Goal: Task Accomplishment & Management: Manage account settings

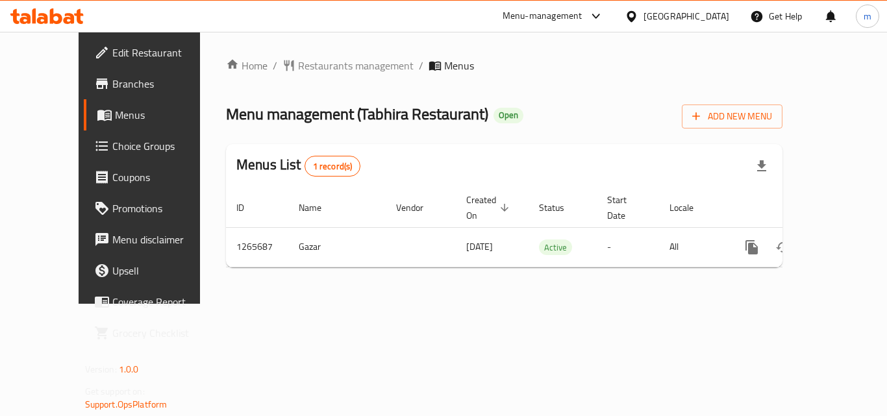
click at [26, 21] on icon at bounding box center [46, 16] width 73 height 16
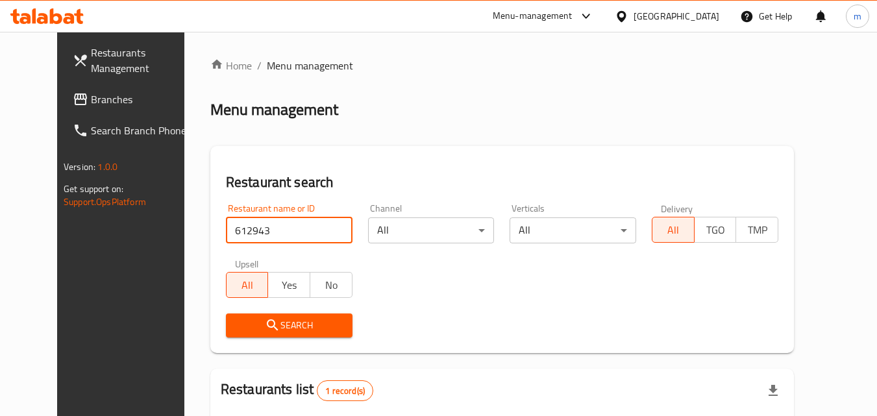
scroll to position [152, 0]
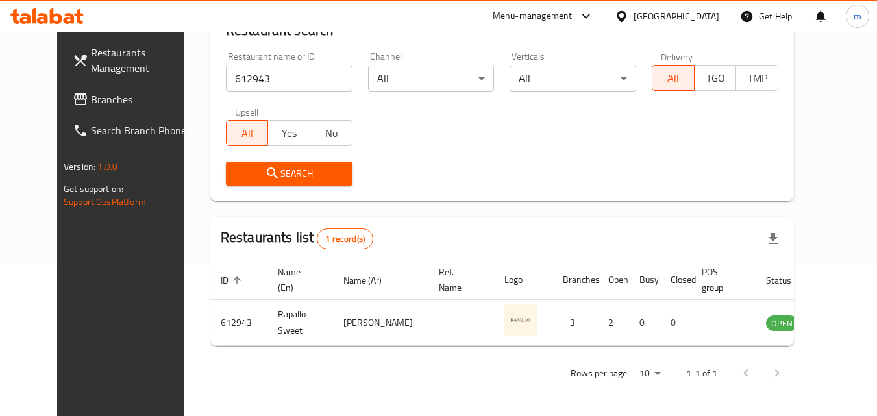
click at [91, 101] on span "Branches" at bounding box center [142, 100] width 103 height 16
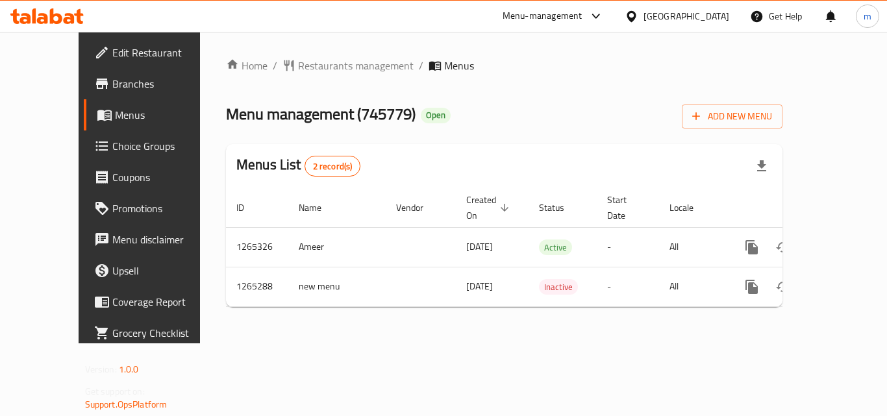
drag, startPoint x: 88, startPoint y: 23, endPoint x: 114, endPoint y: 43, distance: 32.7
click at [88, 23] on div at bounding box center [47, 16] width 94 height 26
click at [83, 14] on icon at bounding box center [78, 16] width 9 height 15
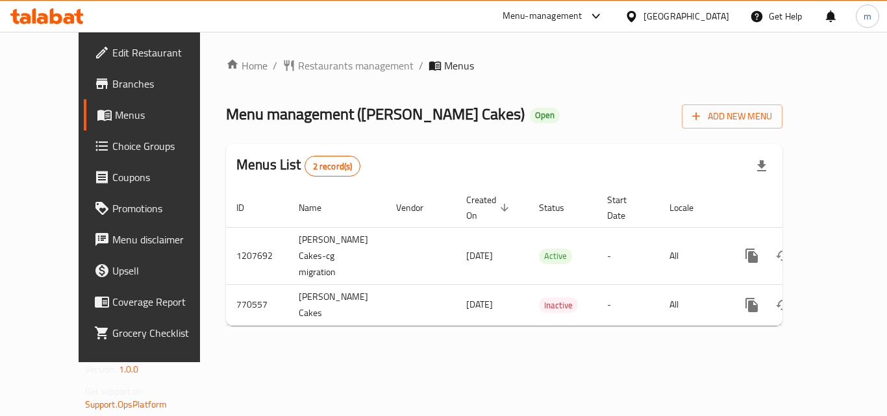
click at [58, 16] on icon at bounding box center [56, 16] width 12 height 16
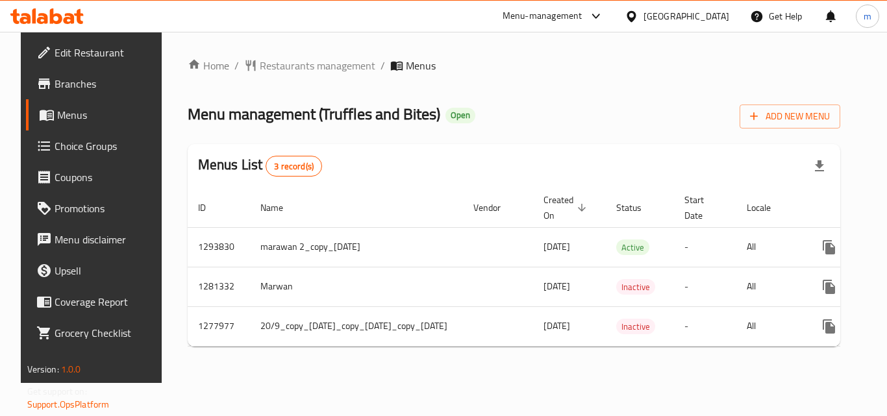
click at [44, 24] on div at bounding box center [47, 16] width 94 height 26
click at [64, 22] on icon at bounding box center [69, 18] width 11 height 11
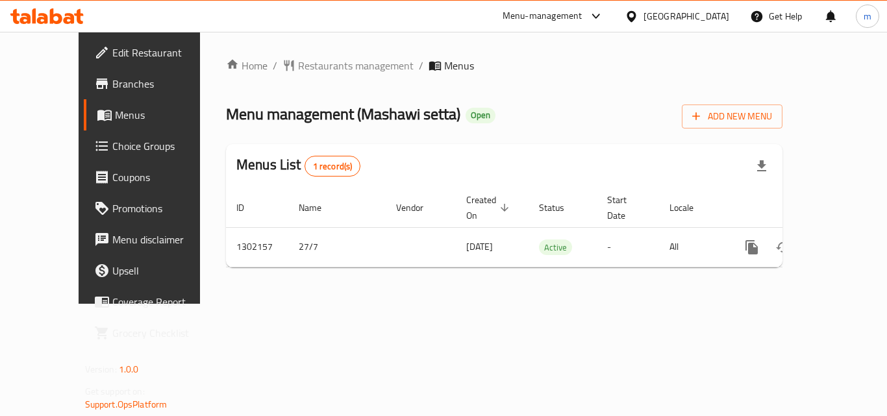
click at [49, 16] on icon at bounding box center [46, 16] width 73 height 16
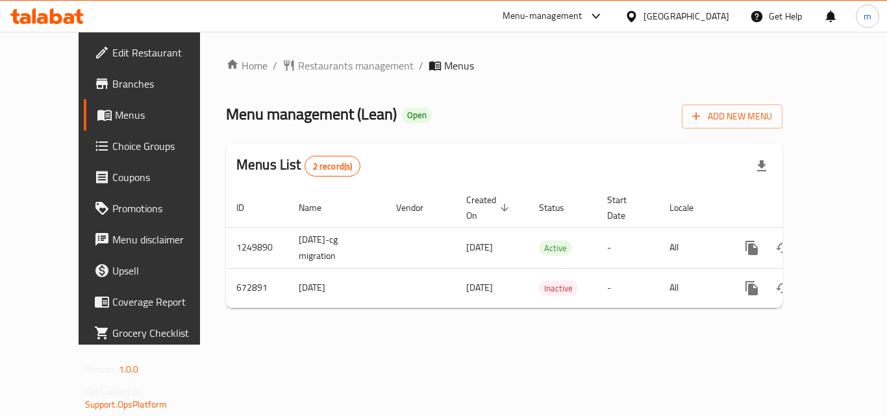
click at [77, 10] on icon at bounding box center [46, 16] width 73 height 16
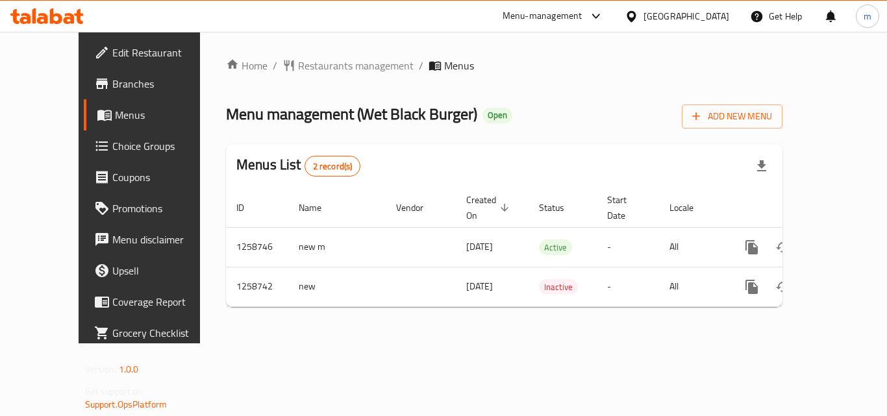
click at [45, 27] on div at bounding box center [47, 16] width 94 height 26
click at [64, 23] on icon at bounding box center [46, 16] width 73 height 16
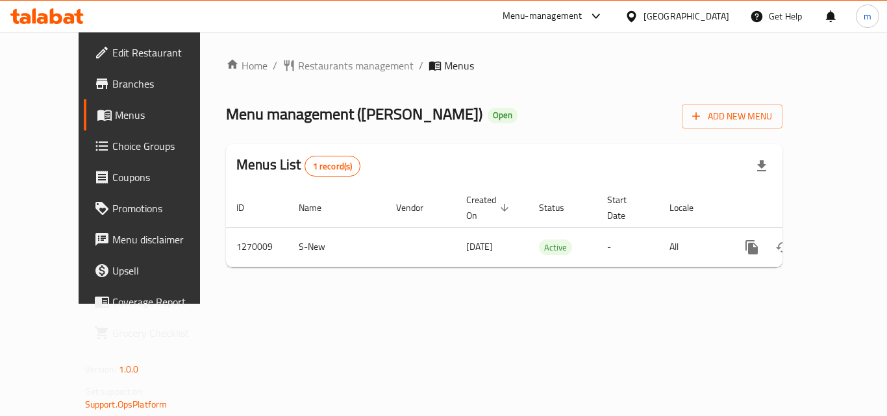
click at [46, 16] on icon at bounding box center [42, 18] width 11 height 11
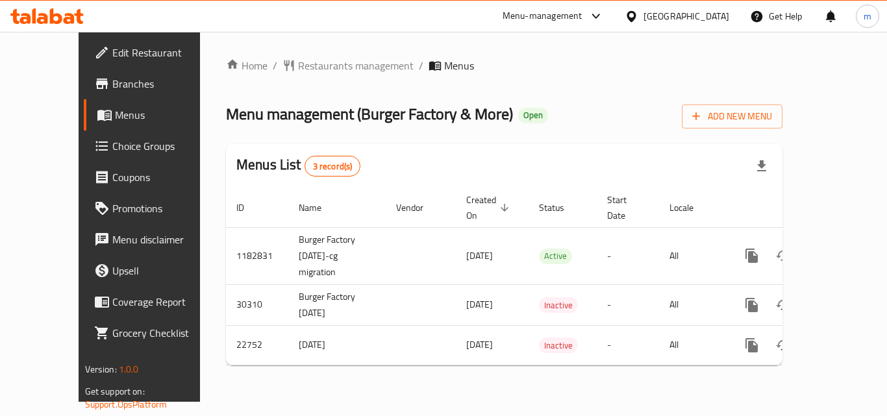
click at [63, 14] on icon at bounding box center [46, 16] width 73 height 16
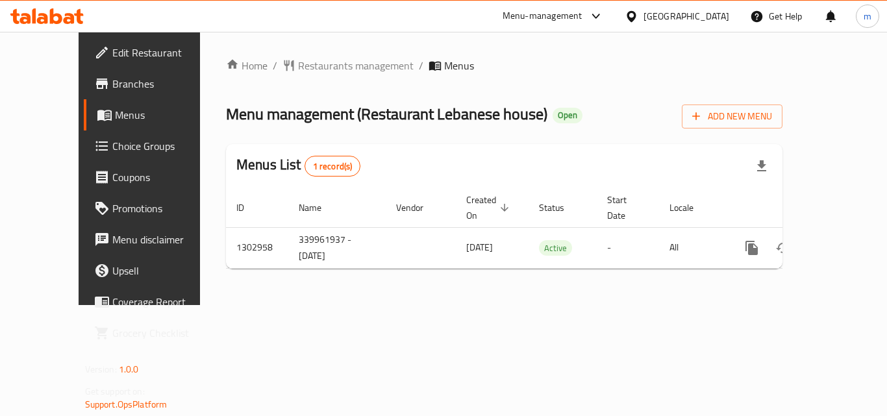
click at [48, 13] on icon at bounding box center [46, 16] width 73 height 16
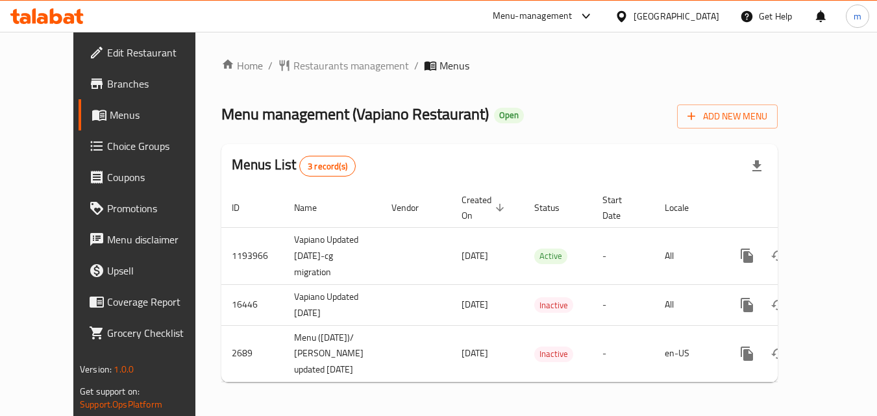
click at [63, 19] on icon at bounding box center [46, 16] width 73 height 16
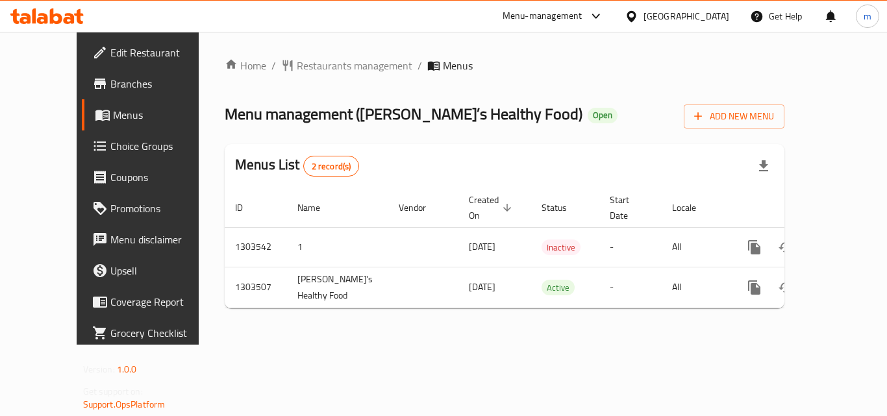
click at [49, 21] on icon at bounding box center [46, 16] width 73 height 16
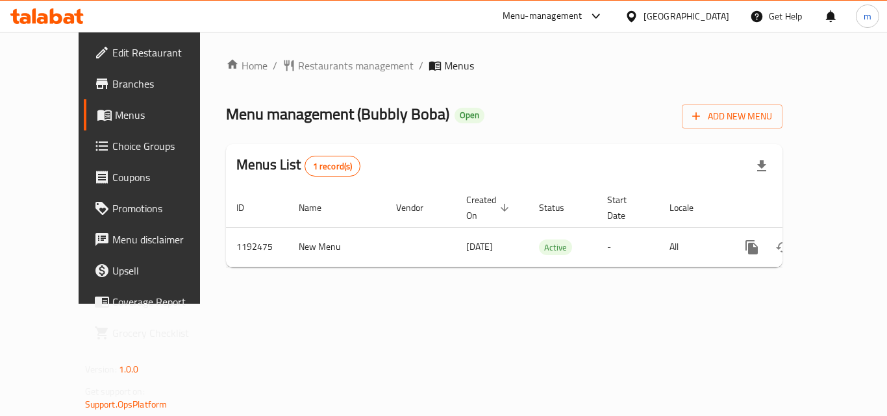
click at [75, 18] on icon at bounding box center [46, 16] width 73 height 16
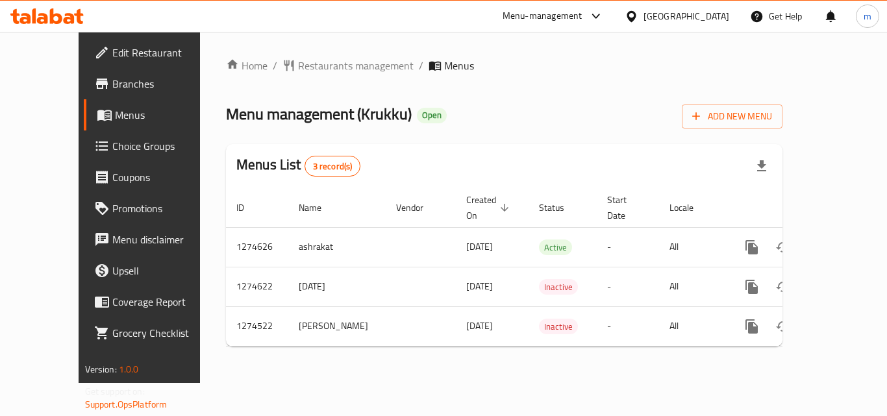
click at [60, 13] on icon at bounding box center [46, 16] width 73 height 16
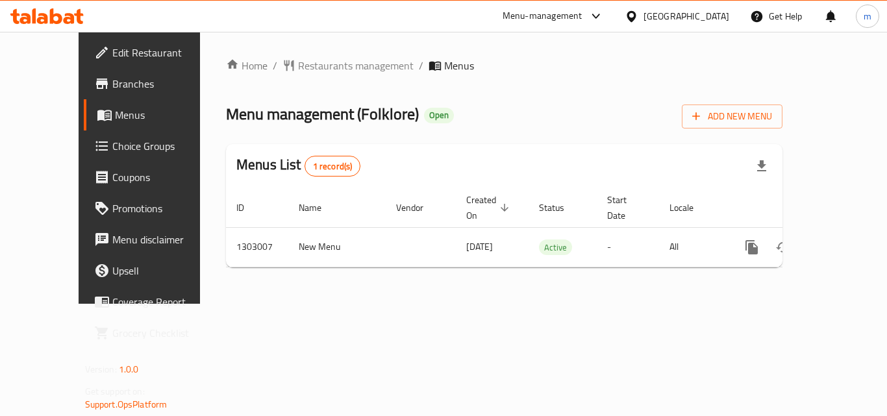
click at [58, 19] on icon at bounding box center [46, 16] width 73 height 16
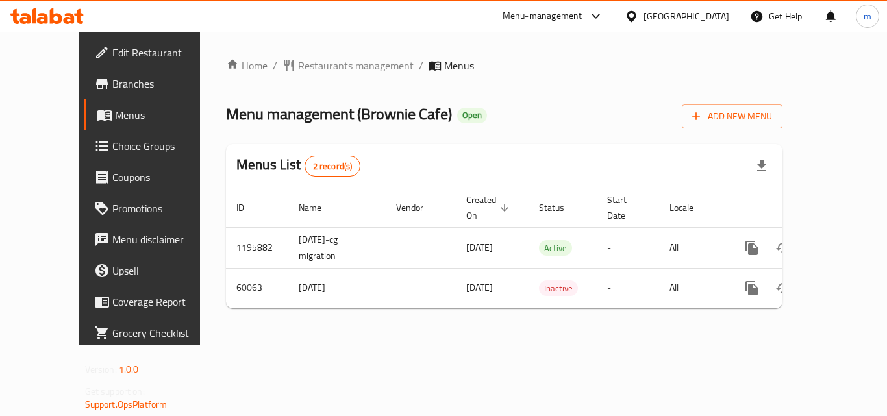
click at [58, 11] on icon at bounding box center [46, 16] width 73 height 16
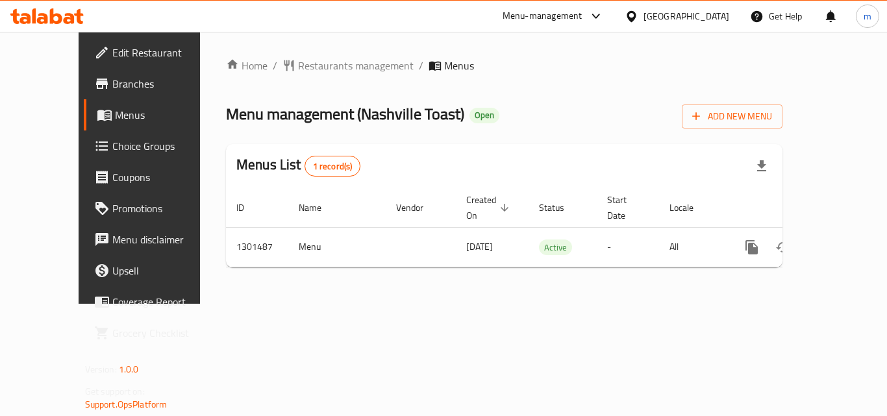
click at [57, 8] on icon at bounding box center [46, 16] width 73 height 16
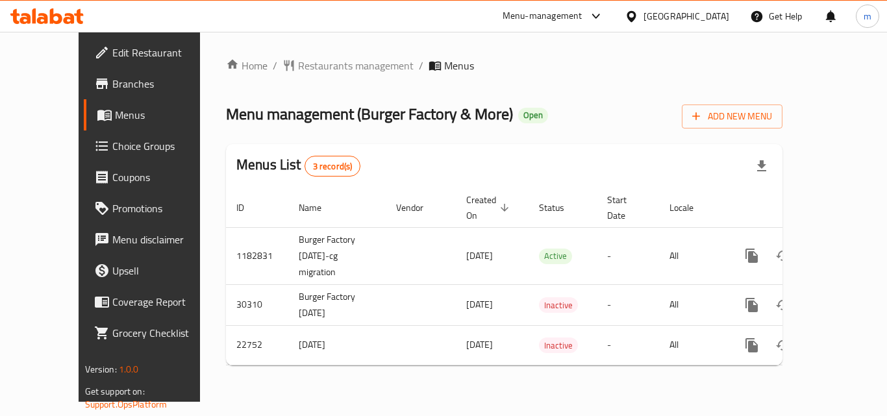
click at [60, 5] on div at bounding box center [47, 16] width 94 height 26
click at [64, 18] on icon at bounding box center [46, 16] width 73 height 16
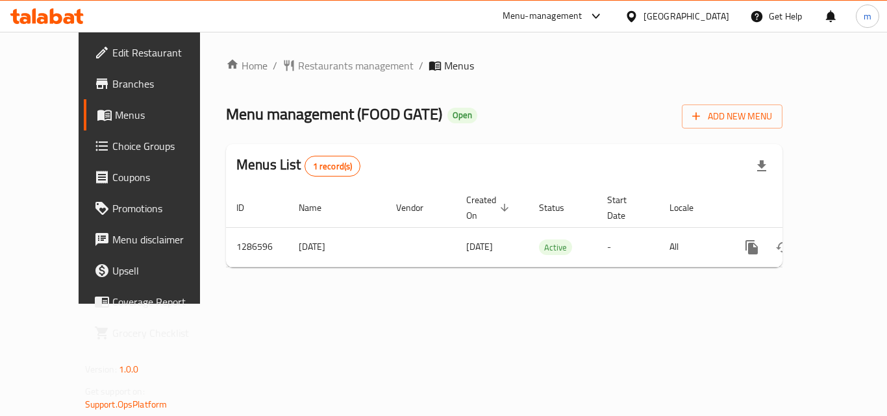
click at [69, 23] on icon at bounding box center [69, 18] width 11 height 11
click at [58, 18] on icon at bounding box center [46, 16] width 73 height 16
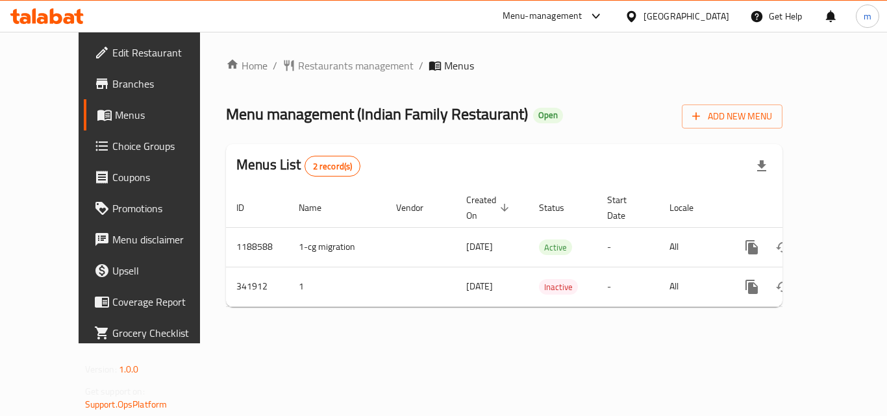
click at [42, 14] on icon at bounding box center [42, 18] width 11 height 11
click at [56, 13] on icon at bounding box center [46, 16] width 73 height 16
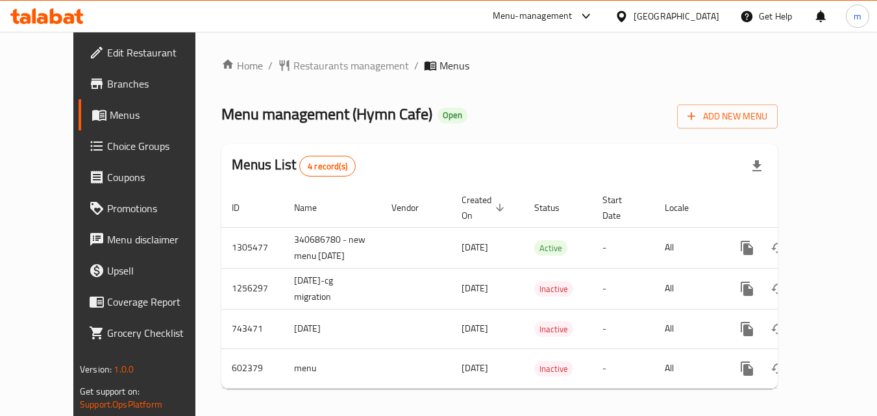
click at [62, 29] on div "Menu-management United Arab Emirates Get Help m" at bounding box center [438, 16] width 877 height 31
click at [62, 19] on icon at bounding box center [46, 16] width 73 height 16
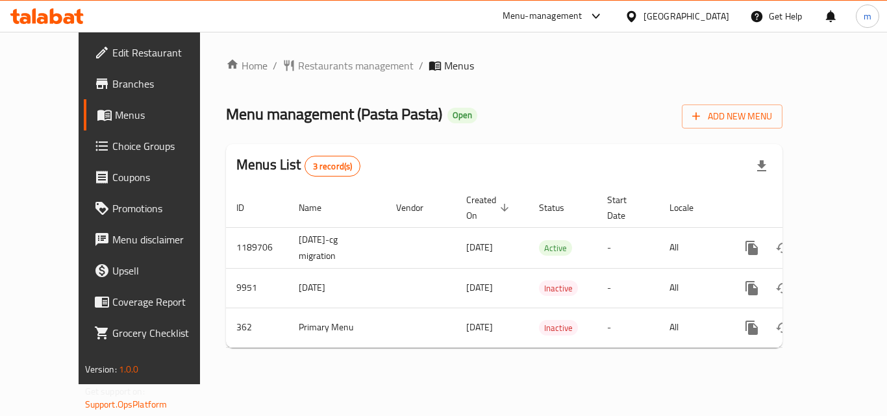
click at [60, 11] on icon at bounding box center [46, 16] width 73 height 16
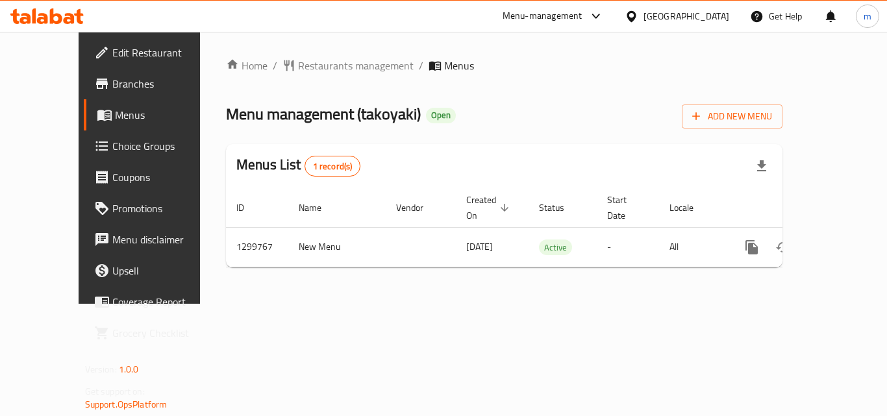
click at [84, 161] on link "Choice Groups" at bounding box center [155, 145] width 143 height 31
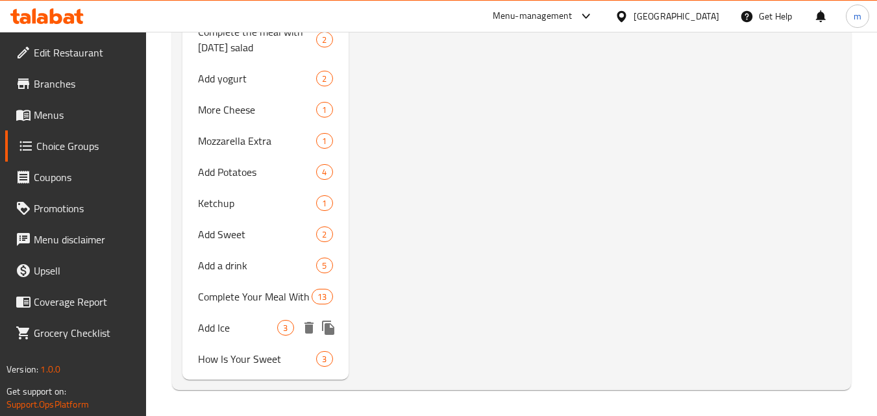
scroll to position [1210, 0]
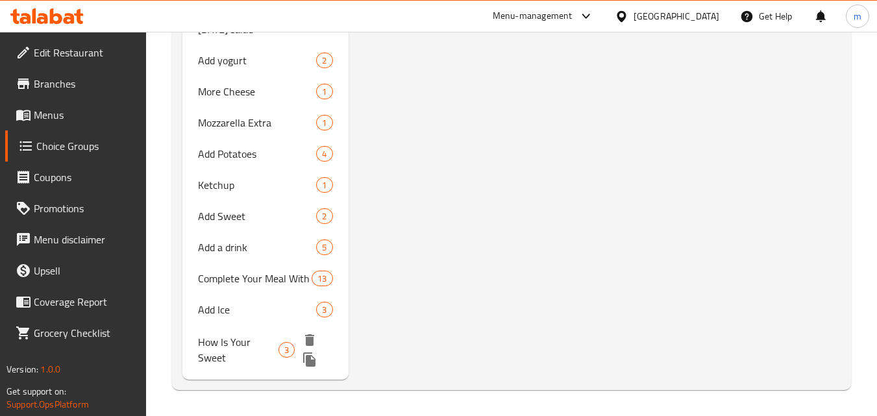
click at [228, 335] on span "How Is Your Sweet" at bounding box center [238, 349] width 80 height 31
type input "How Is Your Sweet"
type input "كيف حلى عندك"
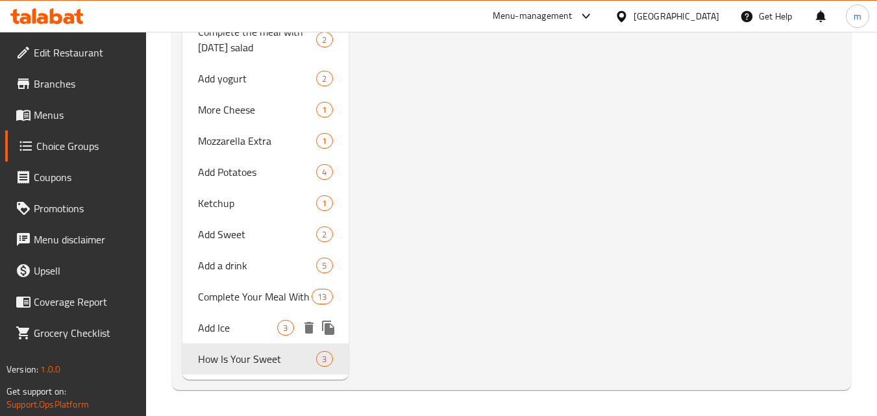
scroll to position [1192, 0]
click at [232, 321] on span "Add Ice" at bounding box center [237, 328] width 79 height 16
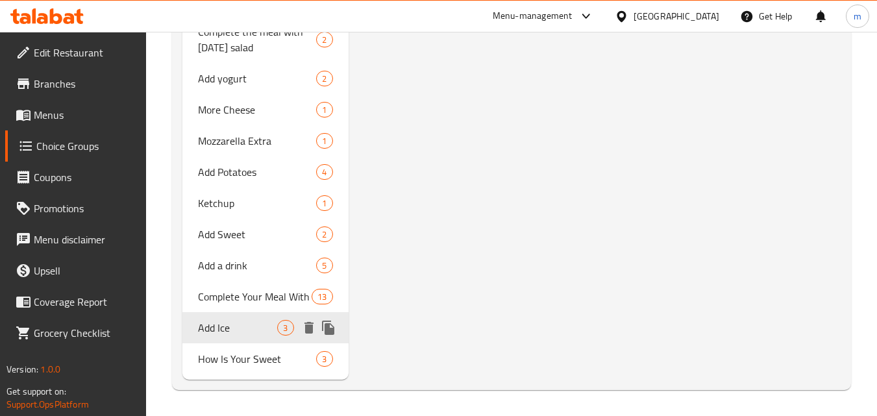
type input "Add Ice"
type input "أضف ثلج"
type input "0"
type input "3"
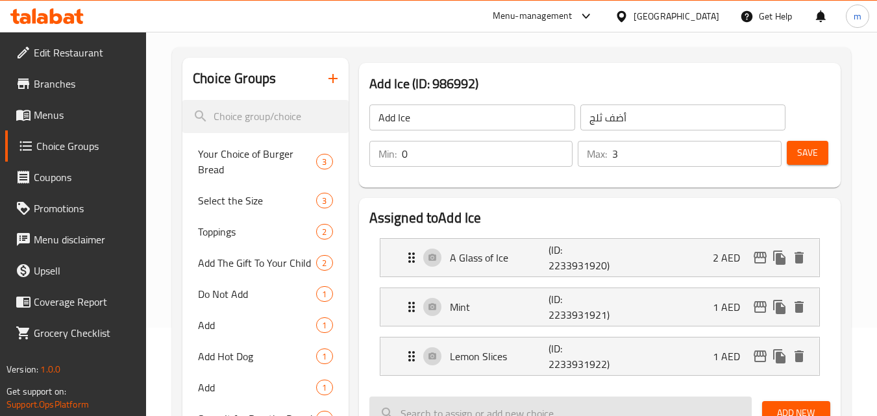
scroll to position [153, 0]
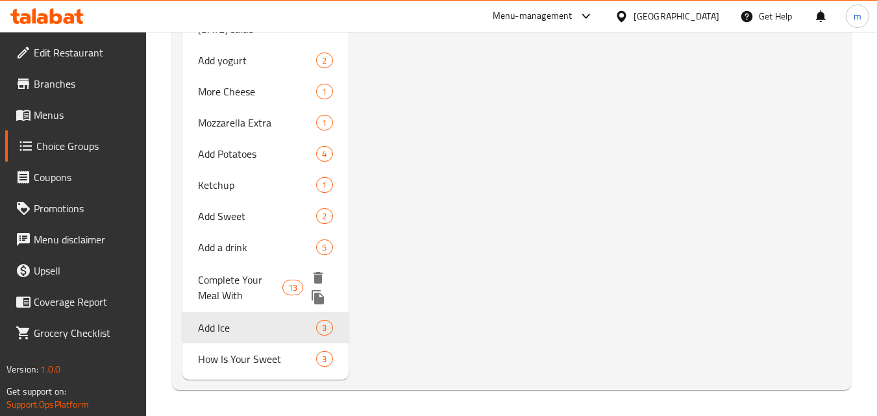
click at [243, 299] on span "Complete Your Meal With" at bounding box center [240, 287] width 84 height 31
type input "Complete Your Meal With"
type input "كمل وجبتك وسرسحها مع"
type input "11"
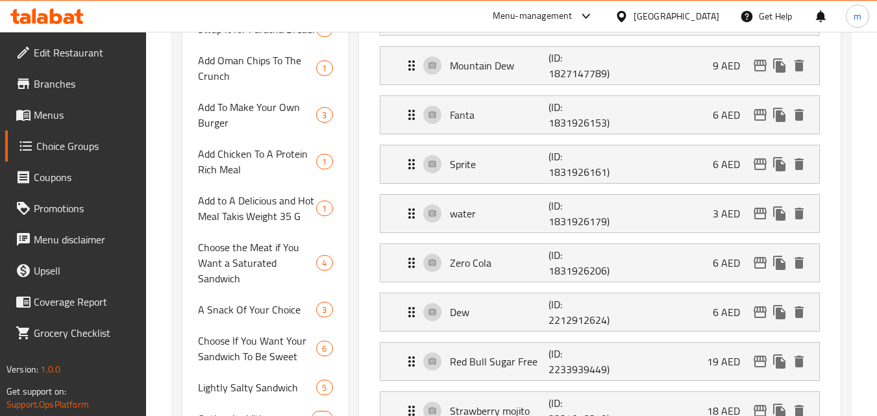
scroll to position [737, 0]
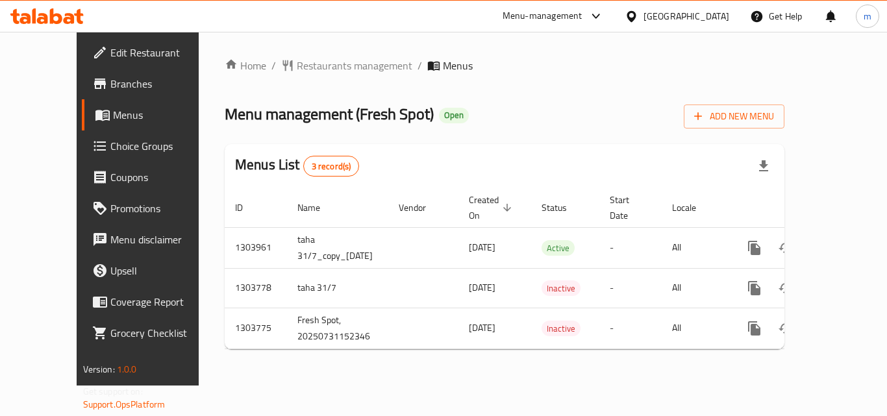
click at [37, 20] on icon at bounding box center [42, 18] width 11 height 11
